Goal: Navigation & Orientation: Find specific page/section

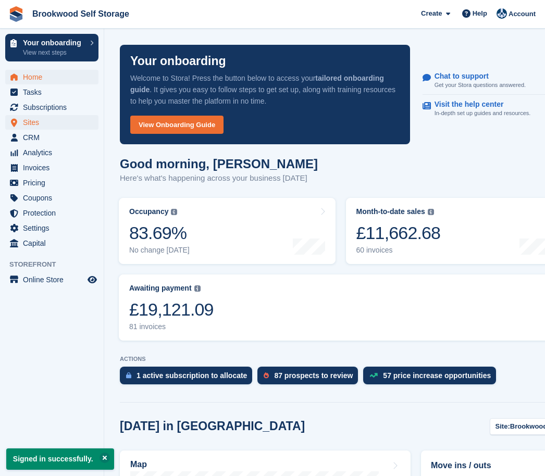
click at [34, 127] on span "Sites" at bounding box center [54, 122] width 63 height 15
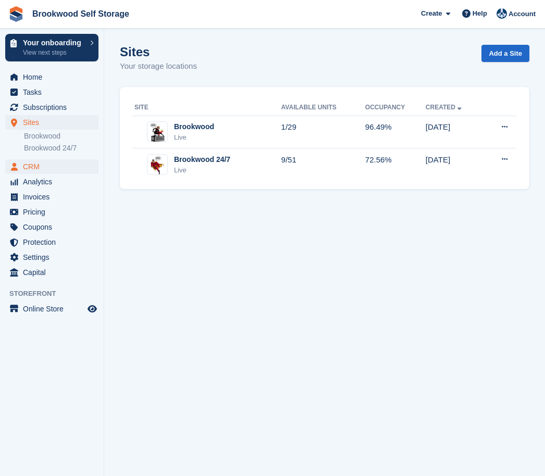
click at [36, 168] on span "CRM" at bounding box center [54, 166] width 63 height 15
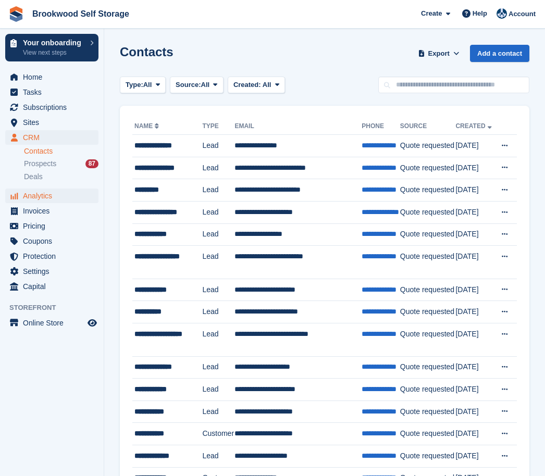
click at [42, 190] on span "Analytics" at bounding box center [54, 196] width 63 height 15
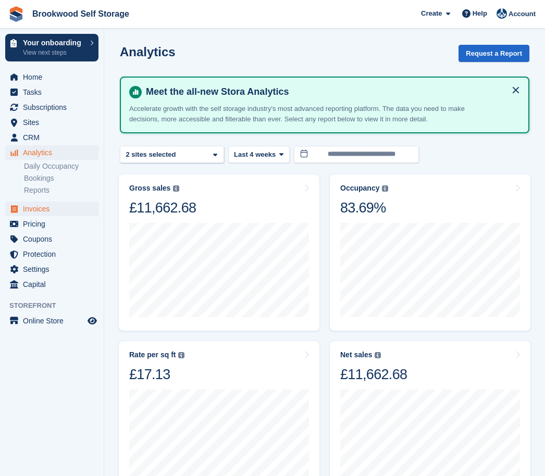
click at [43, 206] on span "Invoices" at bounding box center [54, 209] width 63 height 15
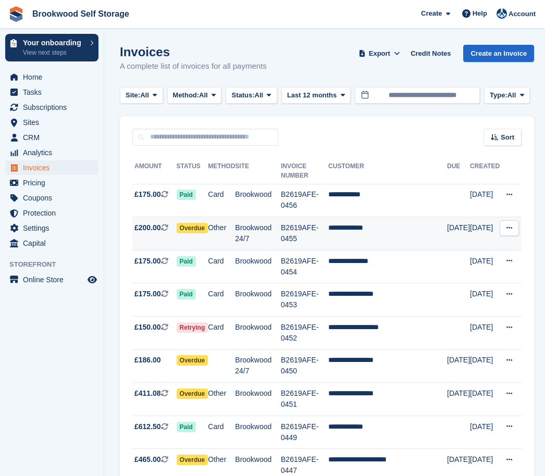
click at [512, 229] on icon at bounding box center [509, 228] width 6 height 7
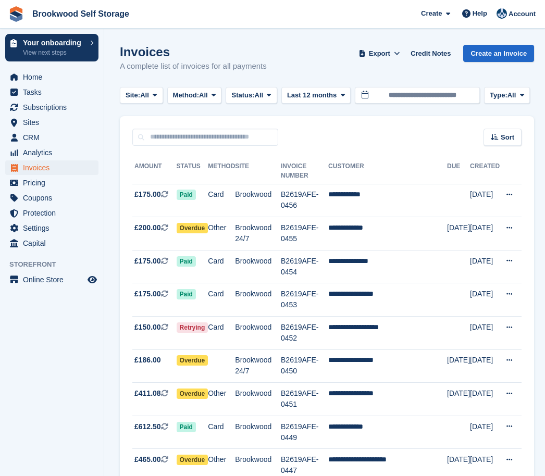
click at [440, 129] on div "Sort Sort by Date created Created (oldest first) Created (newest first)" at bounding box center [327, 131] width 414 height 30
click at [76, 51] on p "View next steps" at bounding box center [54, 52] width 62 height 9
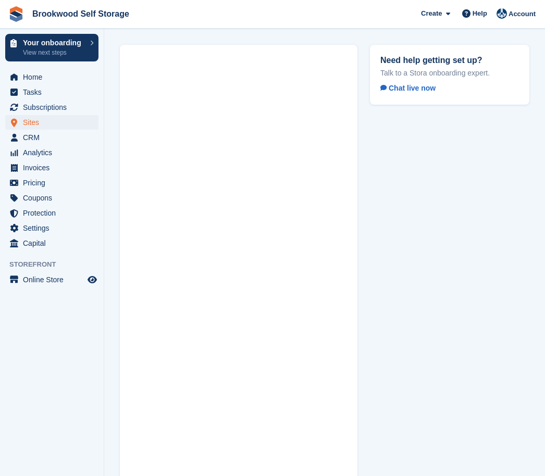
click at [32, 125] on span "Sites" at bounding box center [54, 122] width 63 height 15
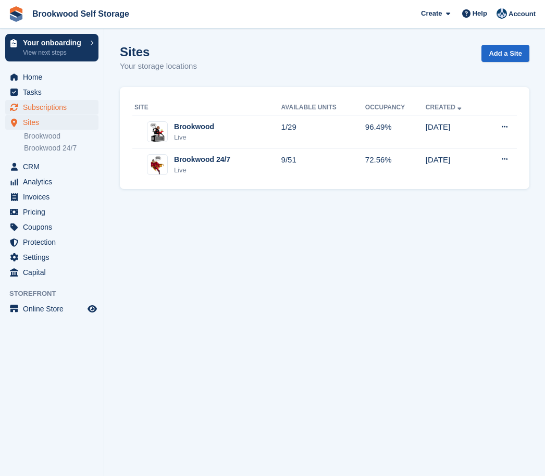
click at [49, 106] on span "Subscriptions" at bounding box center [54, 107] width 63 height 15
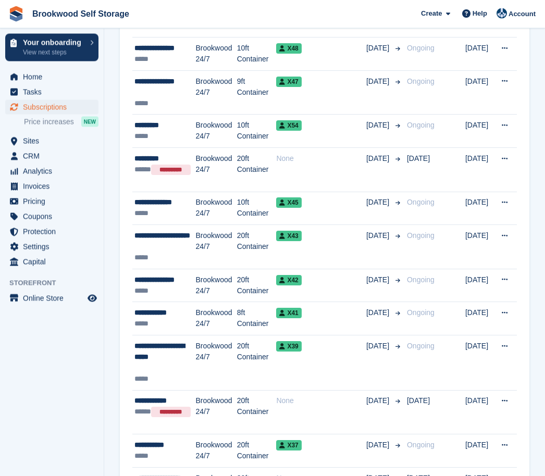
scroll to position [1392, 0]
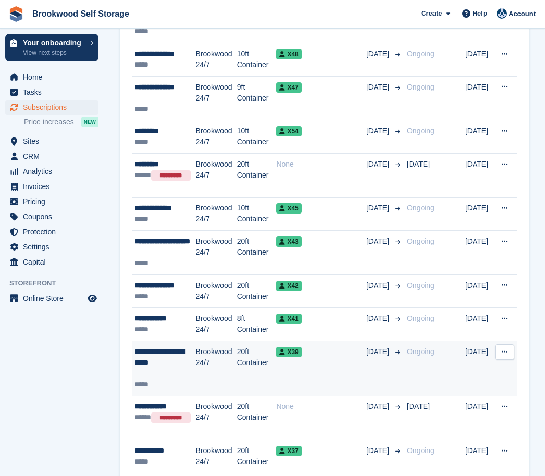
click at [416, 367] on td "Ongoing" at bounding box center [434, 368] width 63 height 55
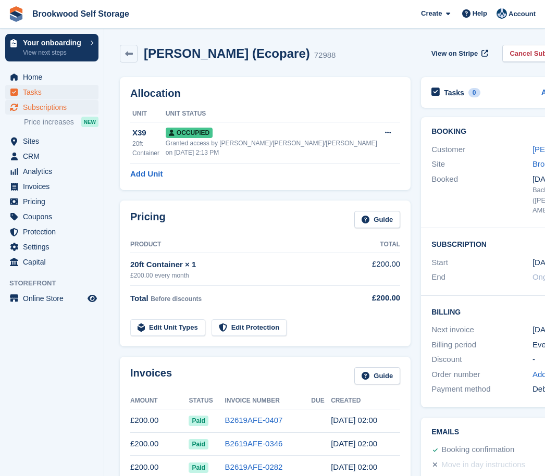
click at [44, 87] on span "Tasks" at bounding box center [54, 92] width 63 height 15
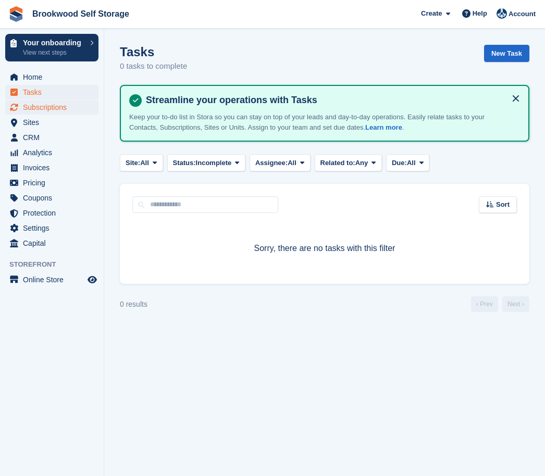
click at [42, 100] on span "Subscriptions" at bounding box center [54, 107] width 63 height 15
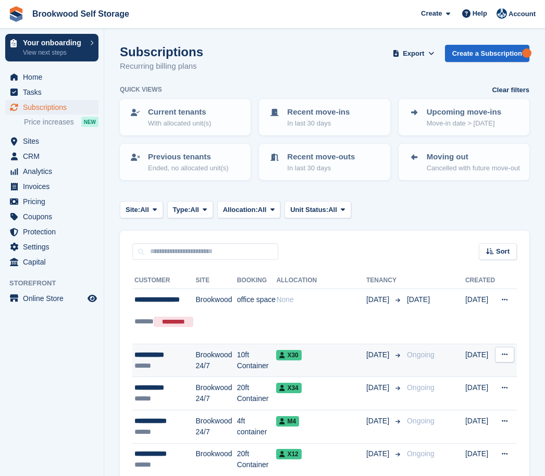
click at [321, 369] on td "X30" at bounding box center [321, 360] width 90 height 33
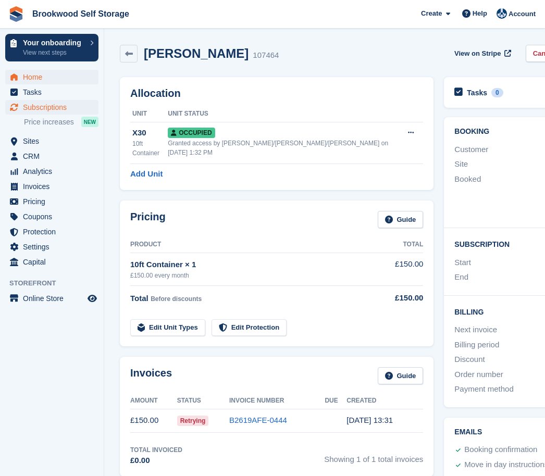
click at [37, 77] on span "Home" at bounding box center [54, 77] width 63 height 15
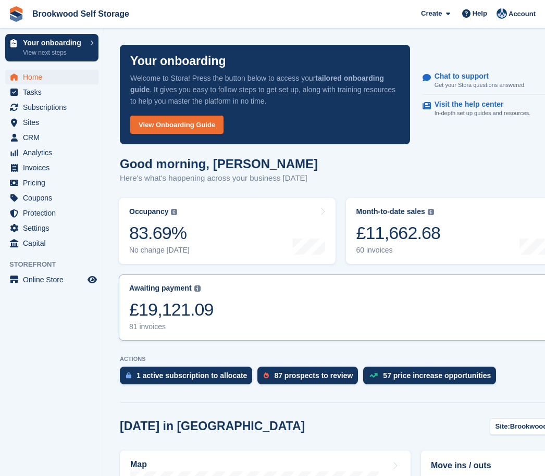
click at [488, 318] on link "Awaiting payment The total outstanding balance on all open invoices. £19,121.09…" at bounding box center [340, 308] width 443 height 66
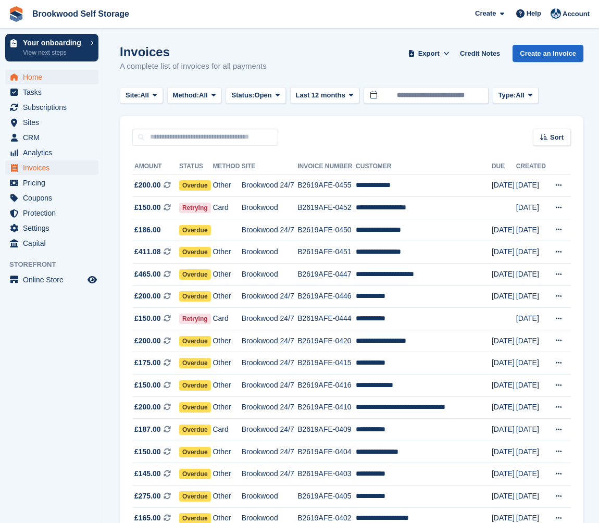
click at [36, 71] on span "Home" at bounding box center [54, 77] width 63 height 15
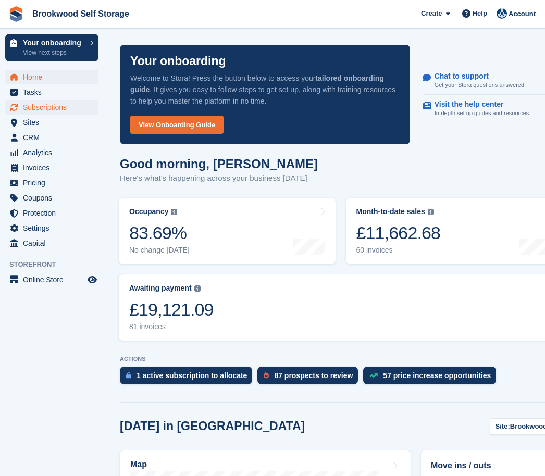
click at [33, 105] on span "Subscriptions" at bounding box center [54, 107] width 63 height 15
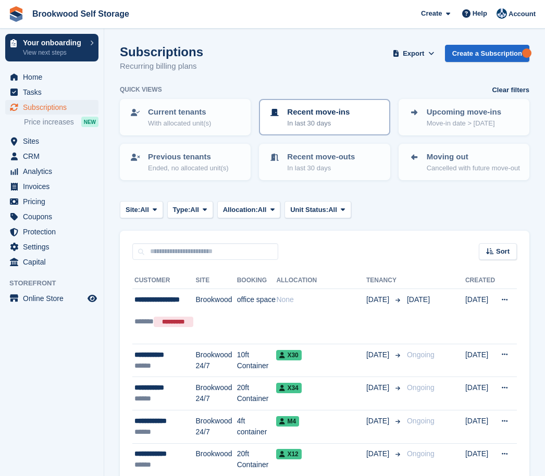
click at [313, 115] on p "Recent move-ins" at bounding box center [318, 112] width 63 height 12
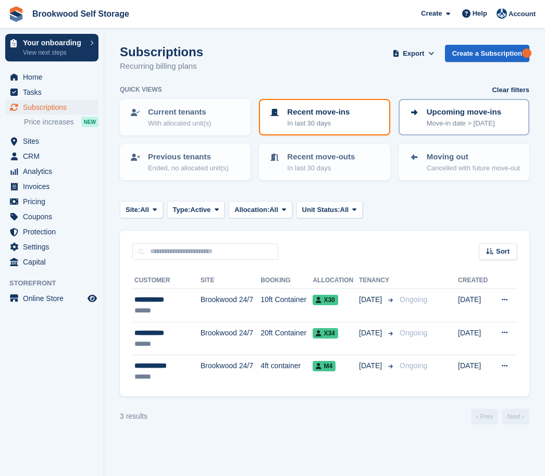
click at [434, 105] on link "Upcoming move-ins Move-in date > [DATE]" at bounding box center [464, 117] width 129 height 34
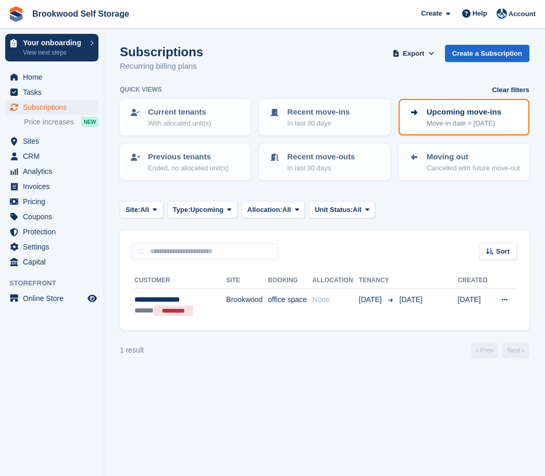
click at [456, 116] on p "Upcoming move-ins" at bounding box center [464, 112] width 74 height 12
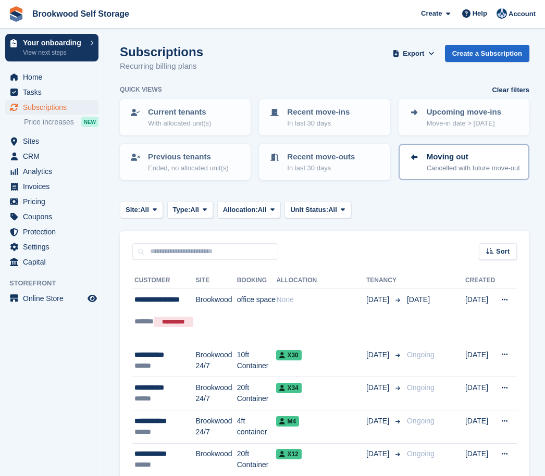
click at [445, 164] on p "Cancelled with future move-out" at bounding box center [473, 168] width 93 height 10
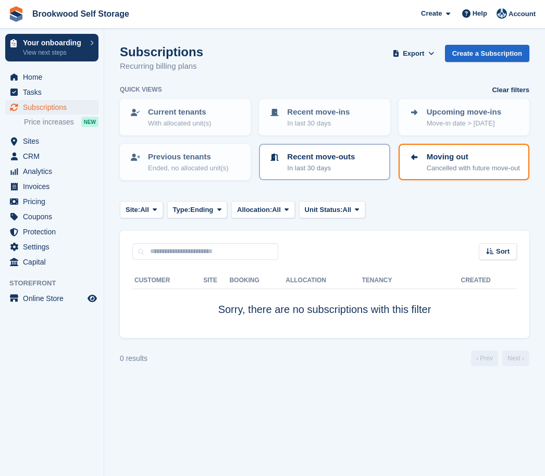
click at [325, 154] on p "Recent move-outs" at bounding box center [321, 157] width 68 height 12
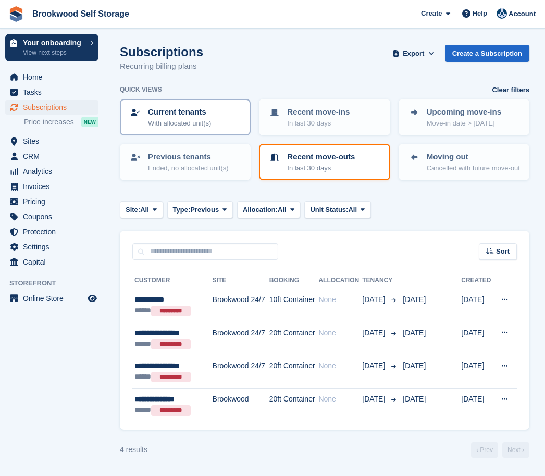
click at [194, 116] on p "Current tenants" at bounding box center [179, 112] width 63 height 12
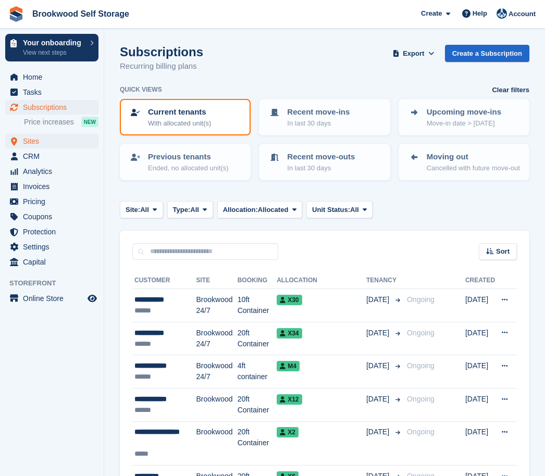
click at [41, 145] on span "Sites" at bounding box center [54, 141] width 63 height 15
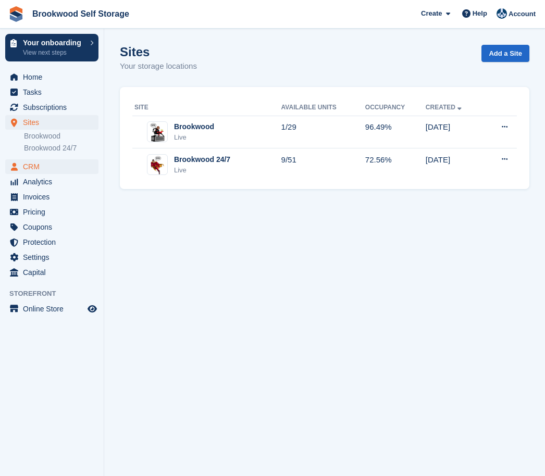
click at [38, 163] on span "CRM" at bounding box center [54, 166] width 63 height 15
